Goal: Information Seeking & Learning: Find specific fact

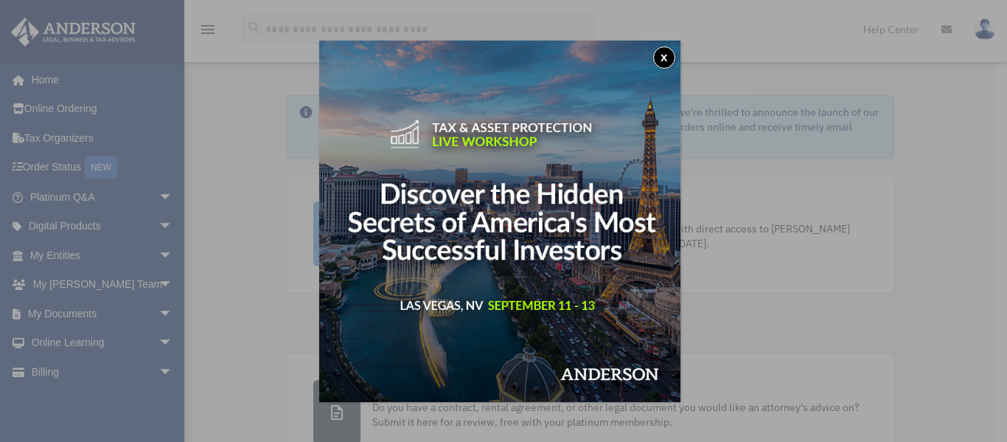
click at [671, 51] on button "x" at bounding box center [664, 57] width 22 height 22
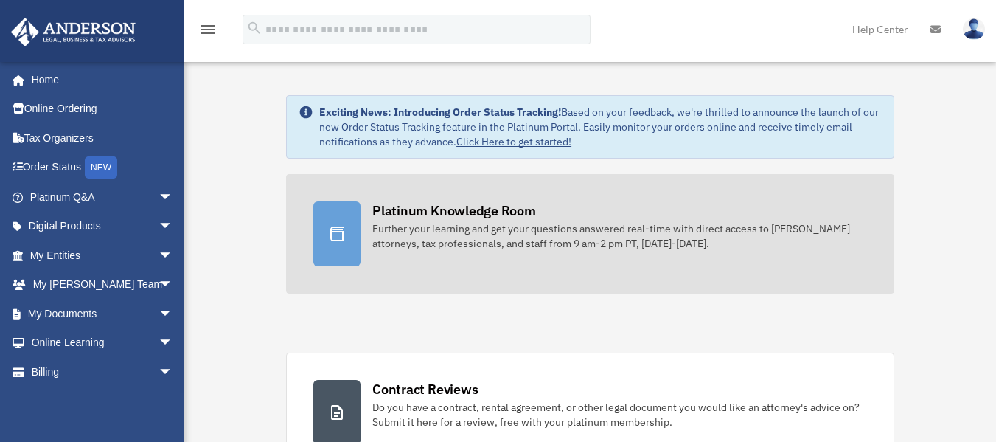
click at [473, 215] on div "Platinum Knowledge Room" at bounding box center [454, 210] width 164 height 18
click at [330, 237] on icon at bounding box center [337, 234] width 18 height 18
click at [485, 197] on link "Platinum Knowledge Room Further your learning and get your questions answered r…" at bounding box center [590, 233] width 608 height 119
click at [487, 233] on div "Further your learning and get your questions answered real-time with direct acc…" at bounding box center [619, 235] width 495 height 29
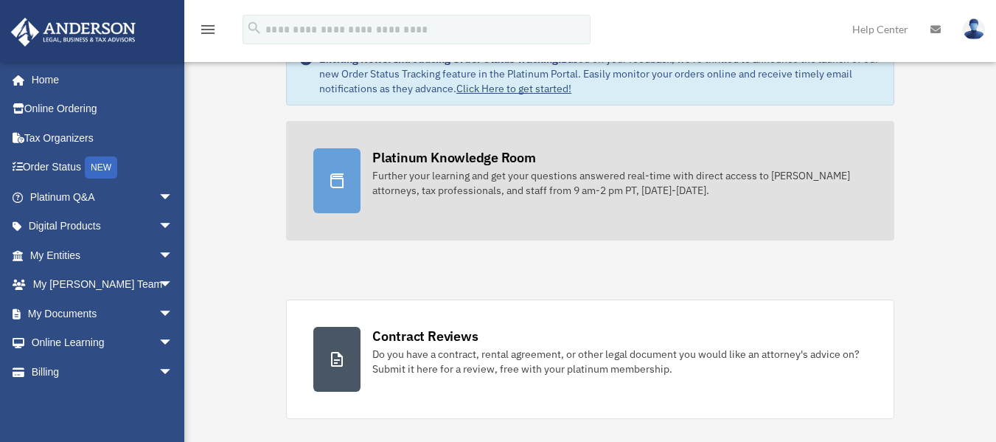
scroll to position [74, 0]
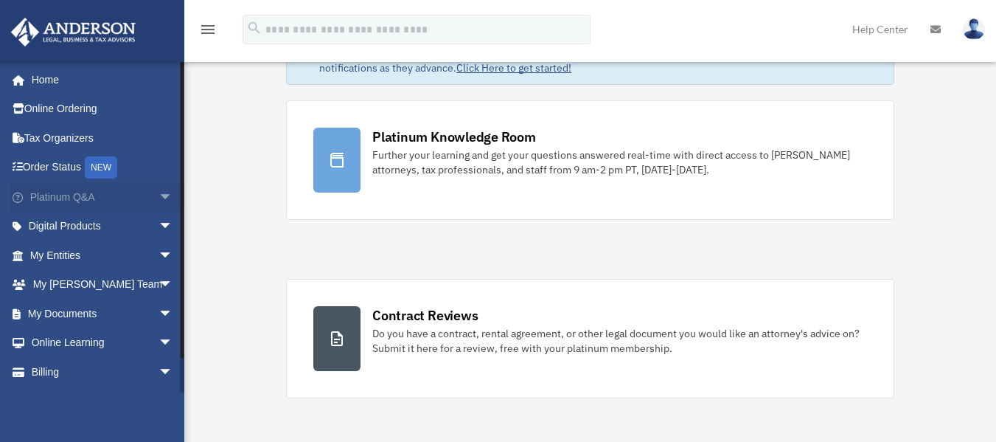
click at [159, 204] on span "arrow_drop_down" at bounding box center [173, 197] width 29 height 30
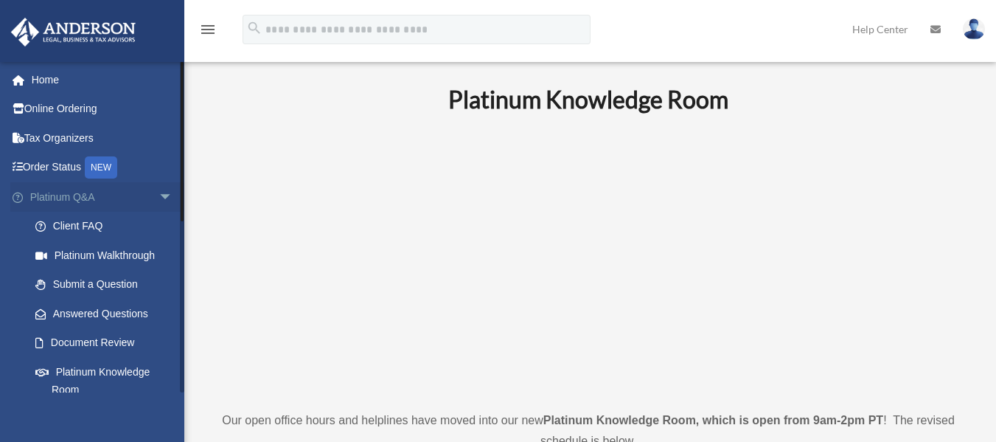
click at [159, 198] on span "arrow_drop_down" at bounding box center [173, 197] width 29 height 30
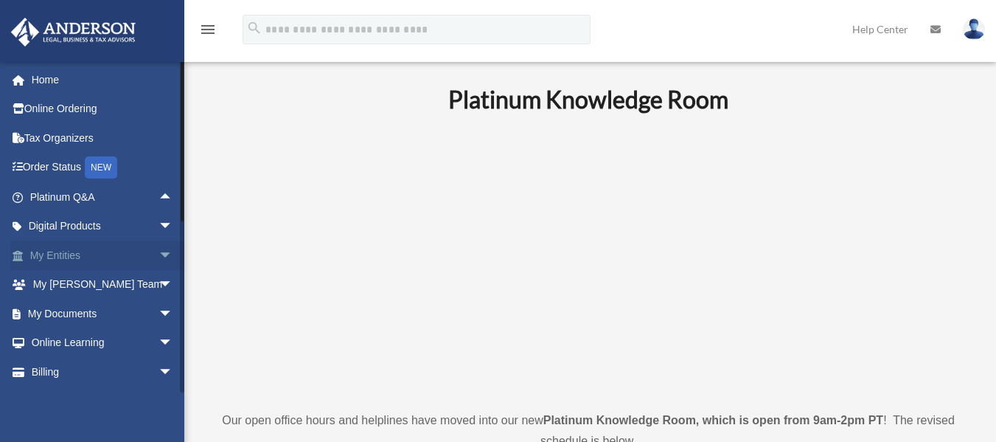
click at [159, 254] on span "arrow_drop_down" at bounding box center [173, 255] width 29 height 30
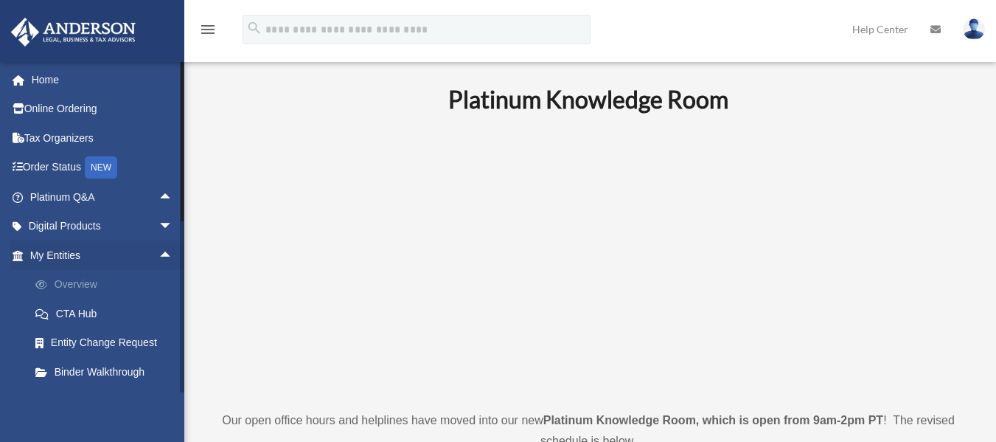
click at [129, 290] on link "Overview" at bounding box center [108, 284] width 175 height 29
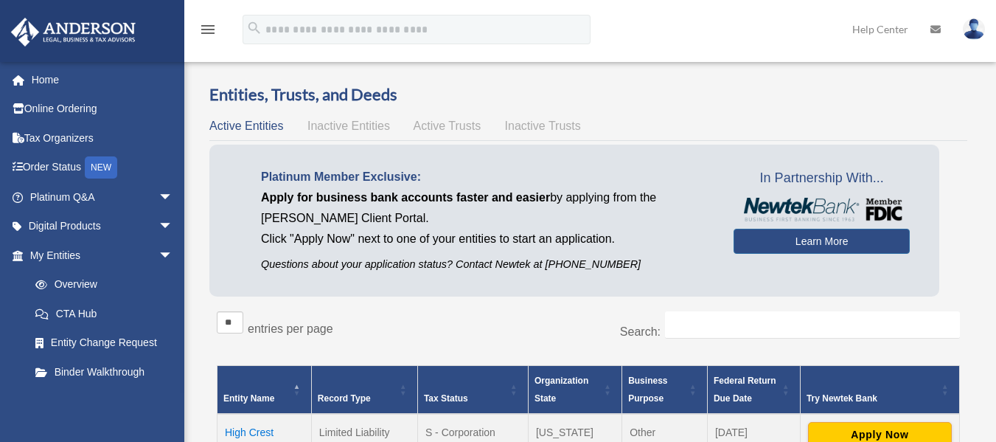
scroll to position [147, 0]
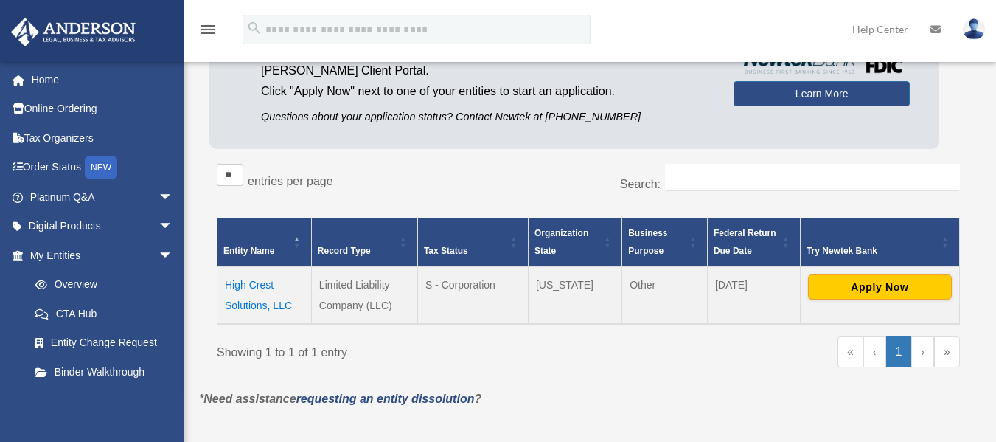
click at [246, 297] on td "High Crest Solutions, LLC" at bounding box center [265, 295] width 94 height 58
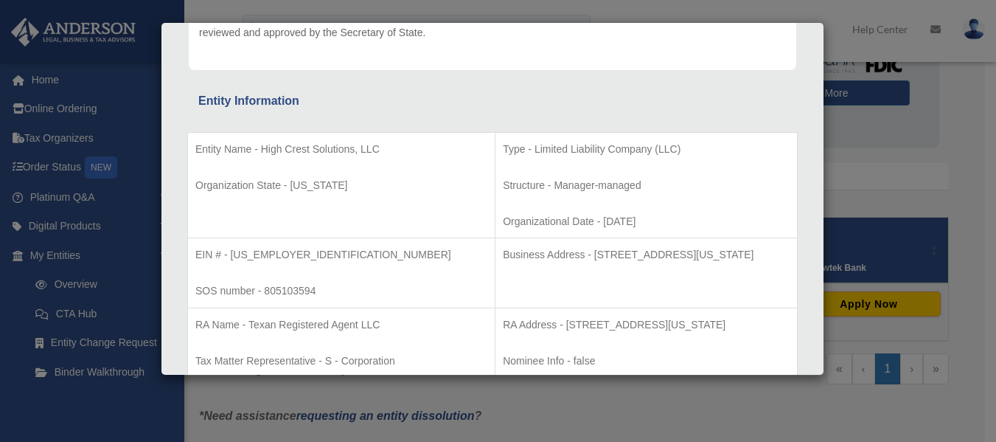
scroll to position [221, 0]
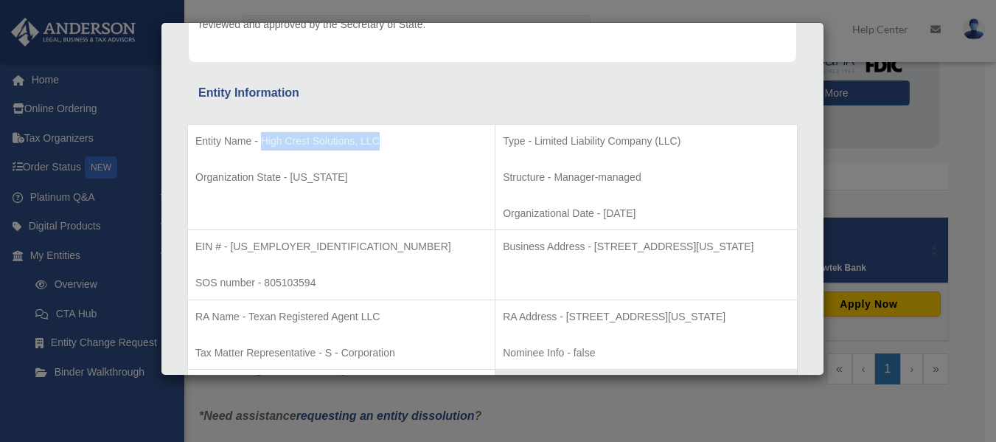
drag, startPoint x: 261, startPoint y: 140, endPoint x: 393, endPoint y: 136, distance: 132.1
click at [393, 136] on p "Entity Name - High Crest Solutions, LLC" at bounding box center [341, 141] width 292 height 18
copy p "High Crest Solutions, LLC"
click at [243, 250] on p "EIN # - 93-1896366" at bounding box center [341, 246] width 292 height 18
drag, startPoint x: 230, startPoint y: 243, endPoint x: 285, endPoint y: 243, distance: 55.3
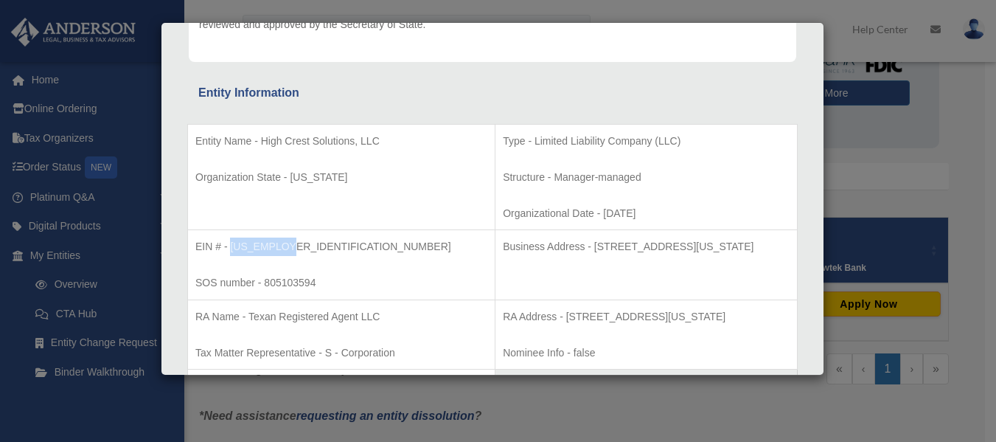
click at [285, 243] on p "EIN # - 93-1896366" at bounding box center [341, 246] width 292 height 18
copy p "93-1896366"
click at [523, 247] on p "Business Address - 5900 Balcones Dr Ste 26094 austin texas 78731" at bounding box center [646, 246] width 287 height 18
click at [533, 248] on p "Business Address - 5900 Balcones Dr Ste 26094 austin texas 78731" at bounding box center [646, 246] width 287 height 18
drag, startPoint x: 525, startPoint y: 246, endPoint x: 748, endPoint y: 257, distance: 223.7
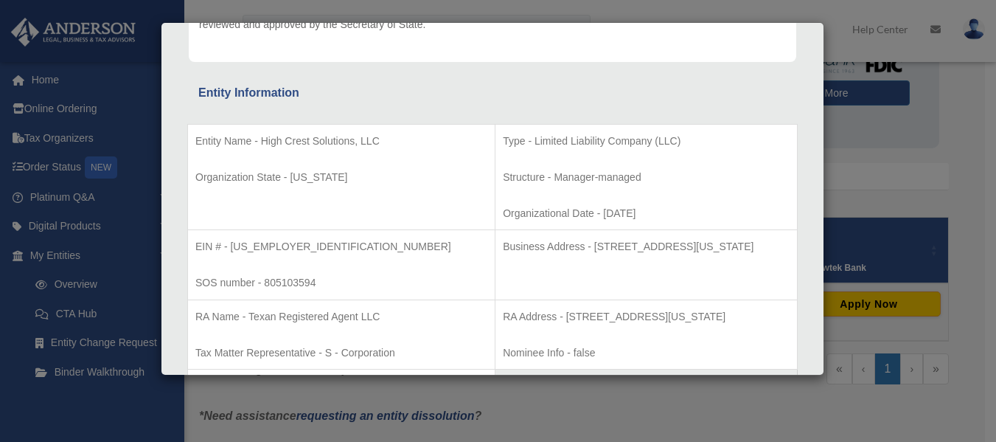
click at [748, 257] on td "Business Address - 5900 Balcones Dr Ste 26094 austin texas 78731" at bounding box center [646, 265] width 302 height 70
click at [540, 323] on p "RA Address - 5900 Balcones Dr Ste 100 Austin texas 78731" at bounding box center [646, 316] width 287 height 18
click at [527, 252] on p "Business Address - 5900 Balcones Dr Ste 26094 austin texas 78731" at bounding box center [646, 246] width 287 height 18
drag, startPoint x: 527, startPoint y: 248, endPoint x: 764, endPoint y: 246, distance: 236.7
click at [764, 246] on p "Business Address - 5900 Balcones Dr Ste 26094 austin texas 78731" at bounding box center [646, 246] width 287 height 18
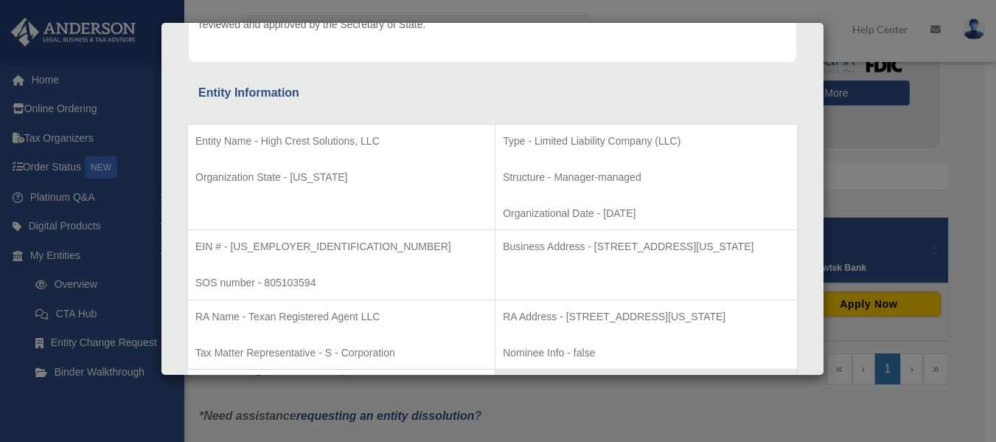
copy p "5900 Balcones Dr Ste 26094 austin texas 78731"
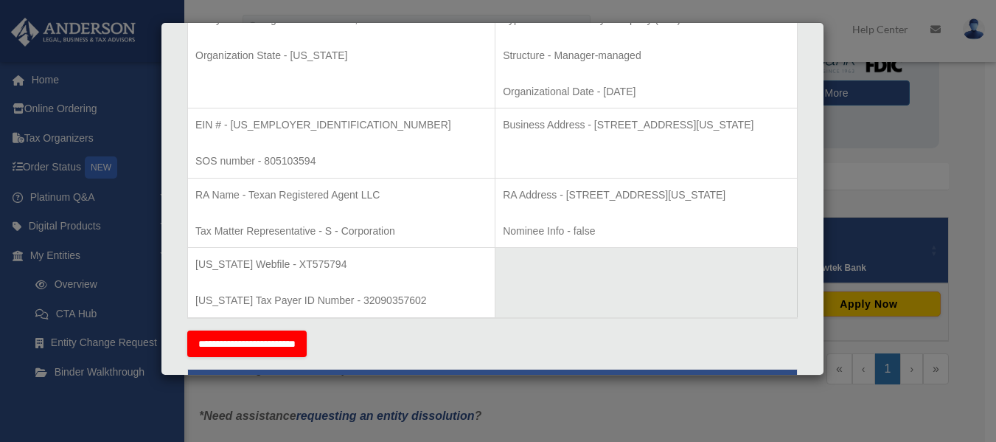
scroll to position [369, 0]
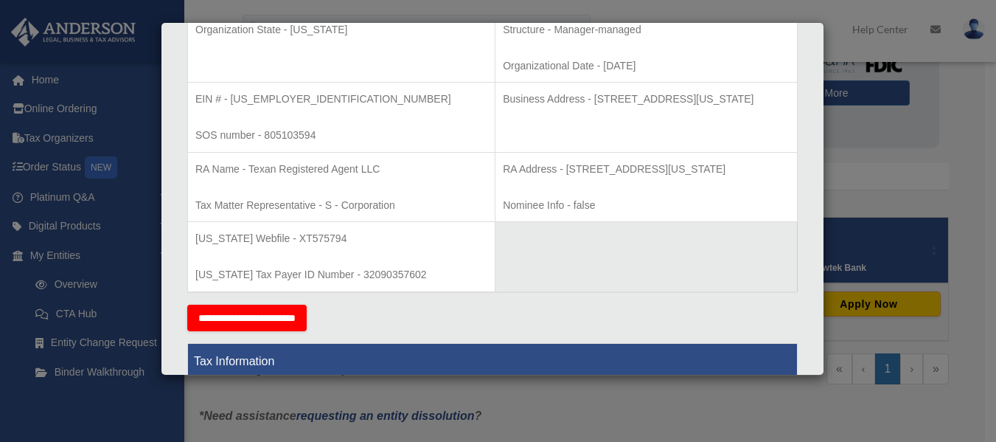
click at [318, 251] on td "Texas Webfile - XT575794 Texas Tax Payer ID Number - 32090357602" at bounding box center [341, 257] width 307 height 70
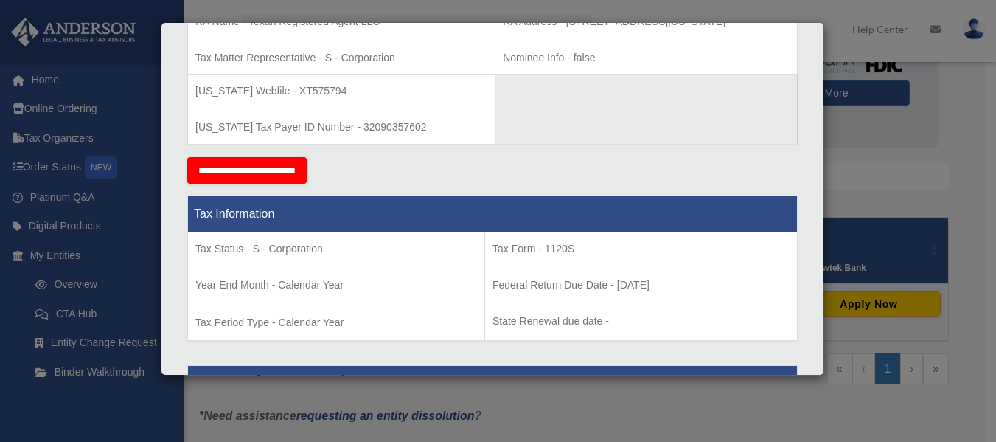
scroll to position [590, 0]
